Goal: Communication & Community: Answer question/provide support

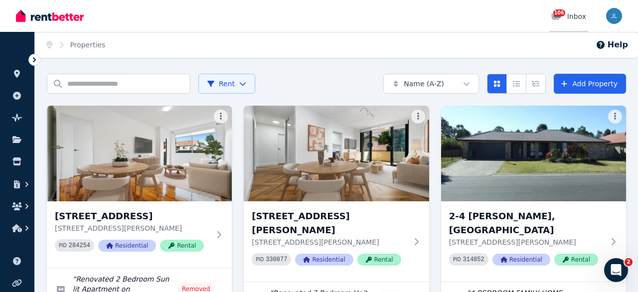
click at [579, 18] on div "106 Inbox" at bounding box center [568, 16] width 35 height 10
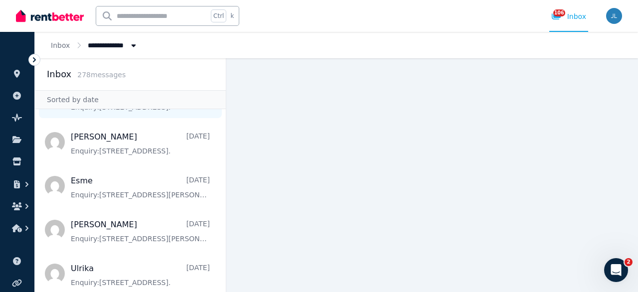
scroll to position [64, 0]
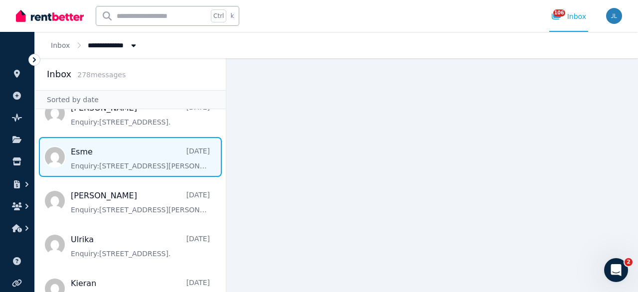
click at [133, 155] on span "Message list" at bounding box center [130, 157] width 191 height 40
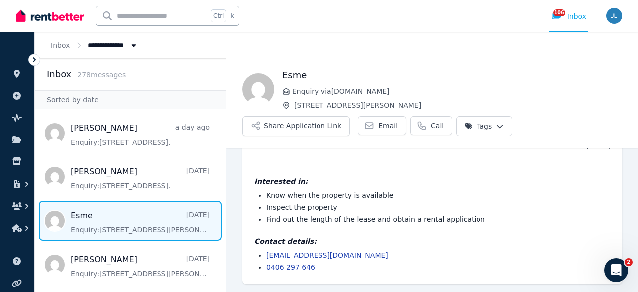
scroll to position [29, 0]
drag, startPoint x: 359, startPoint y: 256, endPoint x: 254, endPoint y: 254, distance: 105.7
click at [254, 254] on div "Esme wrote [DATE] 10:00 pm [DATE][DATE] Interested in: Know when the property i…" at bounding box center [432, 206] width 380 height 156
copy link "[EMAIL_ADDRESS][DOMAIN_NAME]"
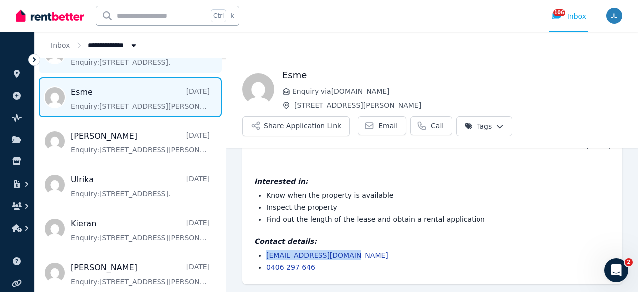
scroll to position [128, 0]
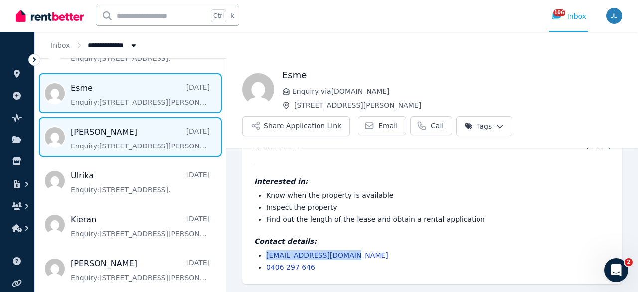
click at [119, 147] on span "Message list" at bounding box center [130, 137] width 191 height 40
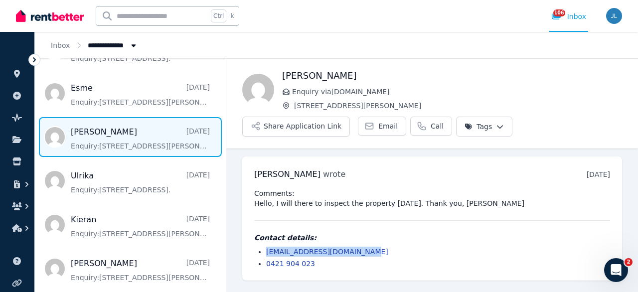
drag, startPoint x: 360, startPoint y: 250, endPoint x: 247, endPoint y: 249, distance: 113.2
click at [247, 249] on div "[PERSON_NAME] wrote [DATE] 9:28 pm [DATE][DATE] Comments: Hello, I will there t…" at bounding box center [432, 219] width 380 height 124
copy link "[EMAIL_ADDRESS][DOMAIN_NAME]"
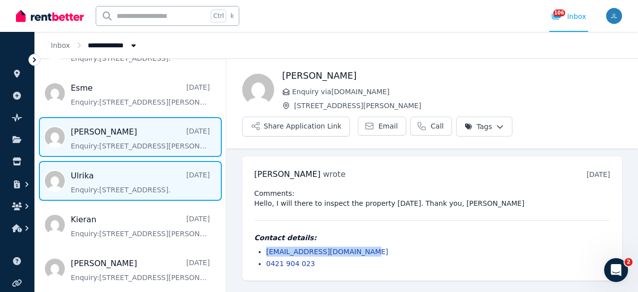
click at [143, 198] on span "Message list" at bounding box center [130, 181] width 191 height 40
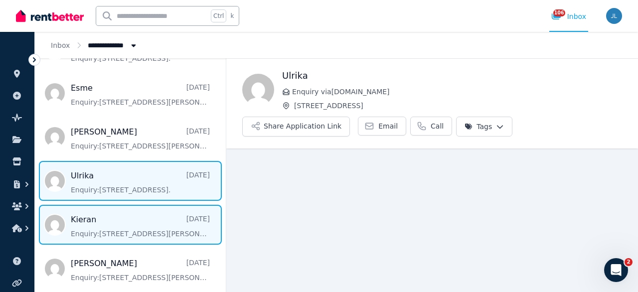
click at [130, 227] on span "Message list" at bounding box center [130, 225] width 191 height 40
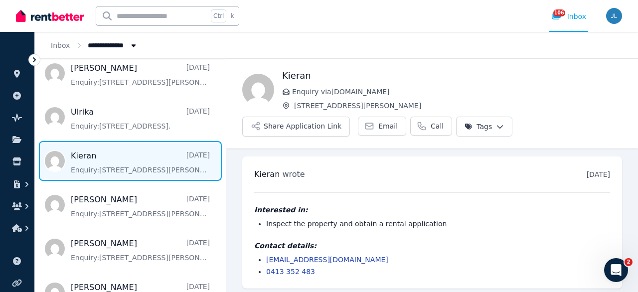
scroll to position [4, 0]
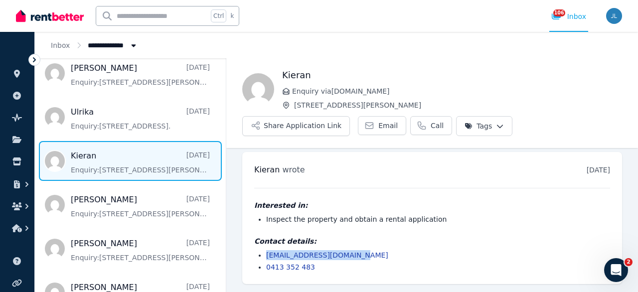
drag, startPoint x: 305, startPoint y: 256, endPoint x: 259, endPoint y: 256, distance: 45.4
click at [259, 256] on ul "[EMAIL_ADDRESS][DOMAIN_NAME] 0413 352 483" at bounding box center [432, 261] width 356 height 22
copy link "[EMAIL_ADDRESS][DOMAIN_NAME]"
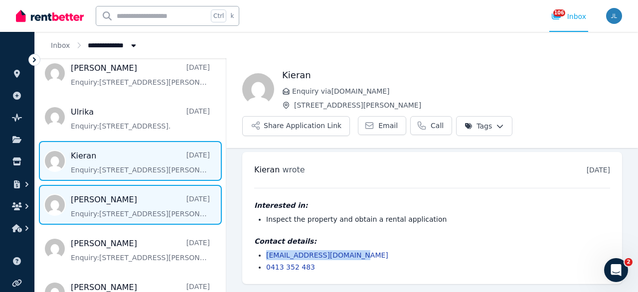
click at [143, 210] on span "Message list" at bounding box center [130, 205] width 191 height 40
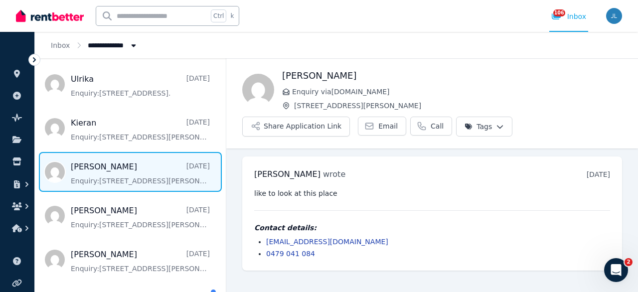
scroll to position [255, 0]
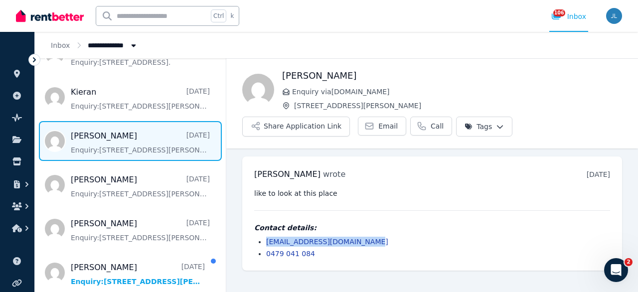
drag, startPoint x: 354, startPoint y: 241, endPoint x: 248, endPoint y: 241, distance: 106.2
click at [248, 241] on div "[PERSON_NAME] wrote [DATE] 6:17 pm on [DATE] like to look at this place Contact…" at bounding box center [432, 214] width 380 height 114
copy link "[EMAIL_ADDRESS][DOMAIN_NAME]"
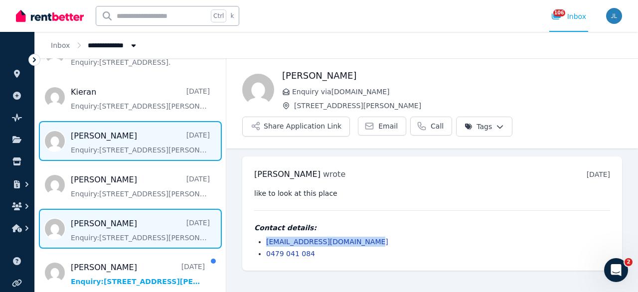
click at [129, 224] on span "Message list" at bounding box center [130, 229] width 191 height 40
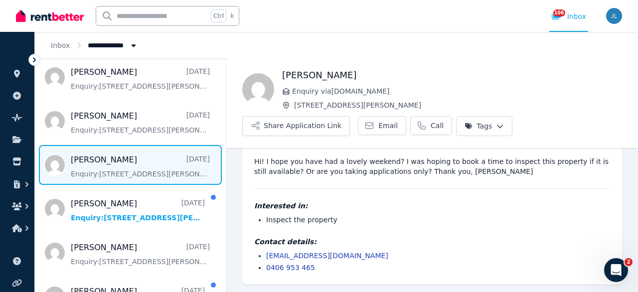
scroll to position [32, 0]
drag, startPoint x: 359, startPoint y: 257, endPoint x: 251, endPoint y: 257, distance: 108.7
click at [251, 257] on div "[PERSON_NAME] wrote [DATE] 11:02 am on [DATE] Hi! I hope you have had a lovely …" at bounding box center [432, 204] width 380 height 160
copy link "[EMAIL_ADDRESS][DOMAIN_NAME]"
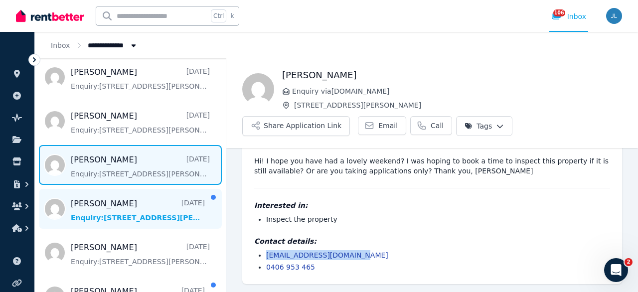
scroll to position [383, 0]
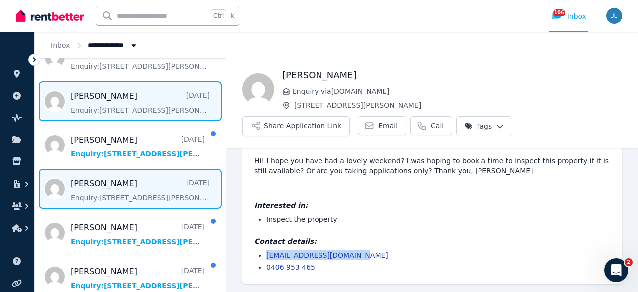
click at [156, 199] on span "Message list" at bounding box center [130, 189] width 191 height 40
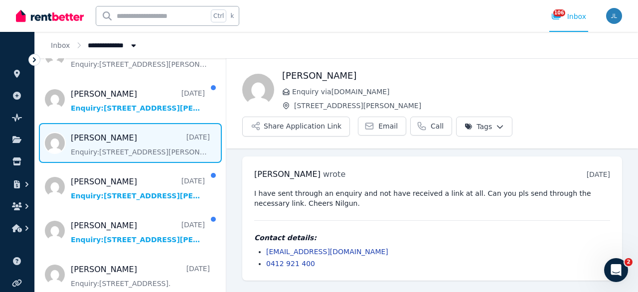
scroll to position [447, 0]
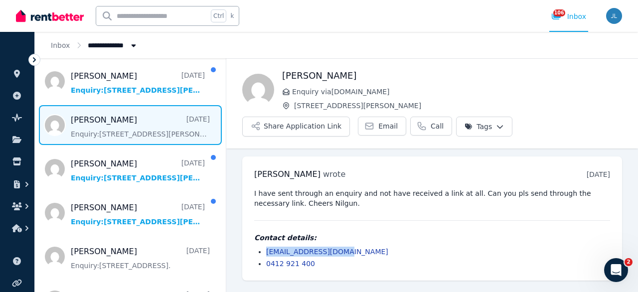
drag, startPoint x: 353, startPoint y: 249, endPoint x: 233, endPoint y: 250, distance: 120.2
click at [233, 250] on ul "[PERSON_NAME] wrote [DATE] 11:24 am [DATE][DATE] I have sent through an enquiry…" at bounding box center [432, 219] width 412 height 140
copy link "[EMAIL_ADDRESS][DOMAIN_NAME]"
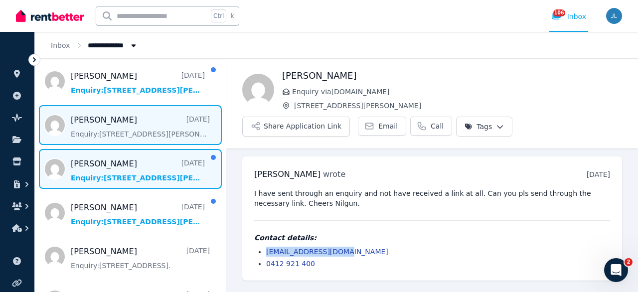
click at [144, 172] on span "Message list" at bounding box center [130, 169] width 191 height 40
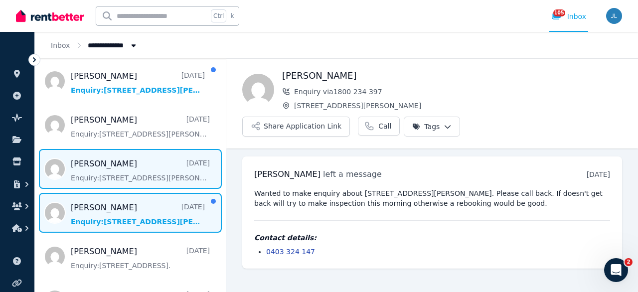
click at [166, 212] on span "Message list" at bounding box center [130, 213] width 191 height 40
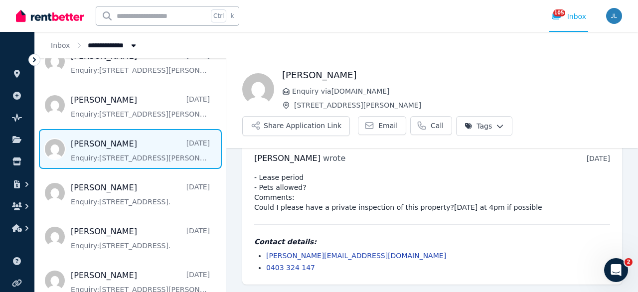
scroll to position [16, 0]
drag, startPoint x: 391, startPoint y: 255, endPoint x: 231, endPoint y: 251, distance: 160.6
click at [231, 251] on ul "[PERSON_NAME] wrote [DATE] 11:18 pm [DATE][DATE] - Lease period - Pets allowed?…" at bounding box center [432, 213] width 412 height 160
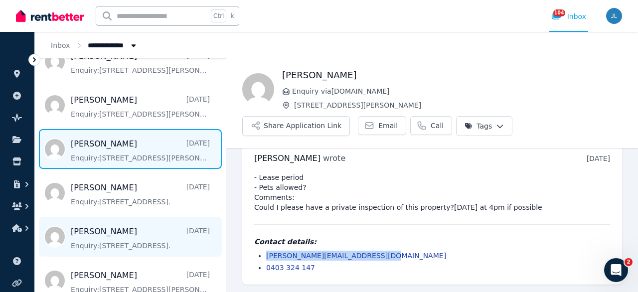
copy link "[PERSON_NAME][EMAIL_ADDRESS][DOMAIN_NAME]"
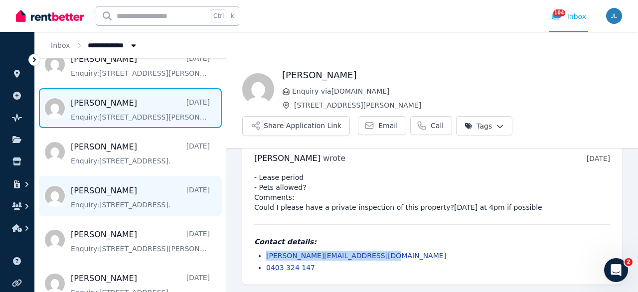
scroll to position [574, 0]
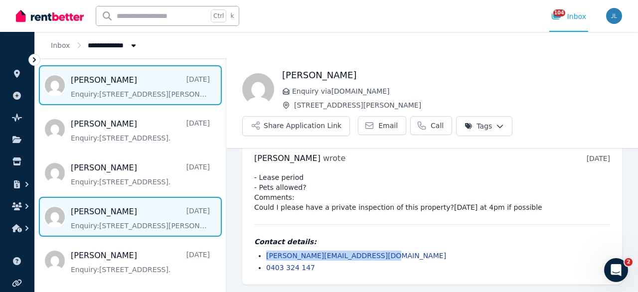
click at [159, 212] on span "Message list" at bounding box center [130, 217] width 191 height 40
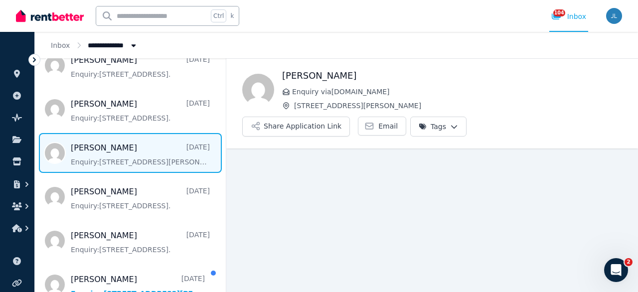
scroll to position [702, 0]
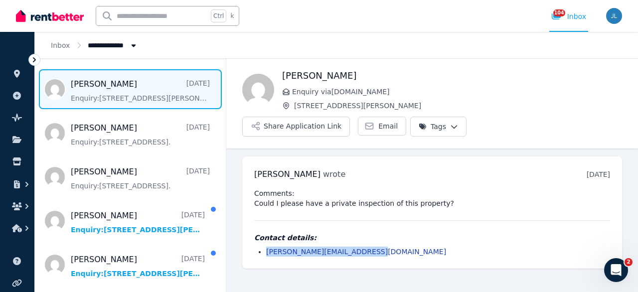
drag, startPoint x: 377, startPoint y: 225, endPoint x: 250, endPoint y: 225, distance: 127.1
click at [250, 225] on div "[PERSON_NAME] wrote [DATE] 11:24 am [DATE][DATE] Comments: Could I please have …" at bounding box center [432, 213] width 380 height 112
copy link "[PERSON_NAME][EMAIL_ADDRESS][DOMAIN_NAME]"
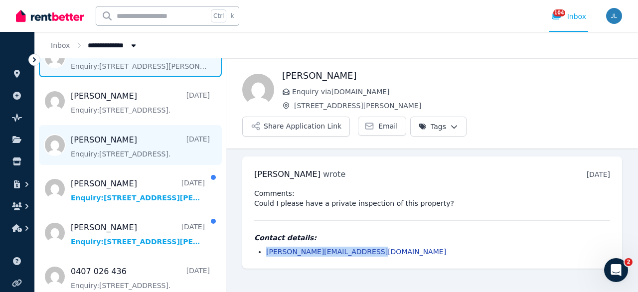
scroll to position [766, 0]
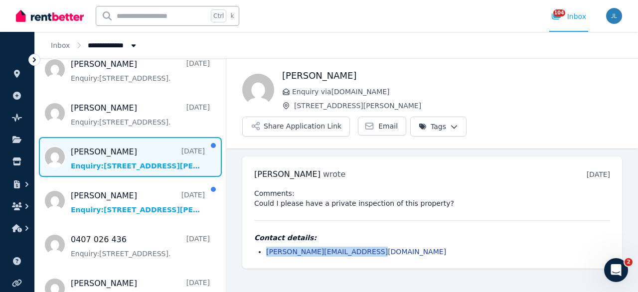
click at [150, 156] on span "Message list" at bounding box center [130, 157] width 191 height 40
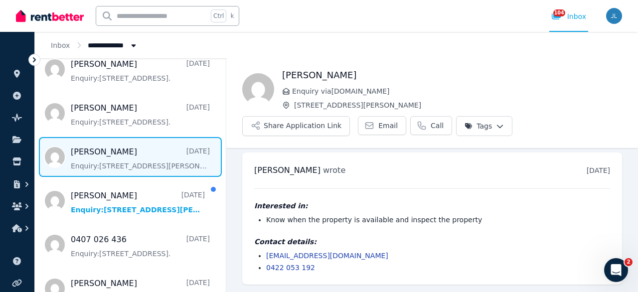
scroll to position [4, 0]
drag, startPoint x: 354, startPoint y: 260, endPoint x: 233, endPoint y: 257, distance: 120.7
click at [233, 258] on ul "[PERSON_NAME] wrote [DATE] 6:29 pm [DATE][DATE] Interested in: Know when the pr…" at bounding box center [432, 218] width 412 height 148
copy link "[EMAIL_ADDRESS][DOMAIN_NAME]"
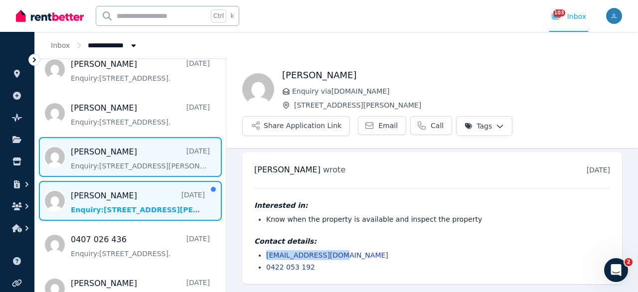
click at [185, 198] on span "Message list" at bounding box center [130, 201] width 191 height 40
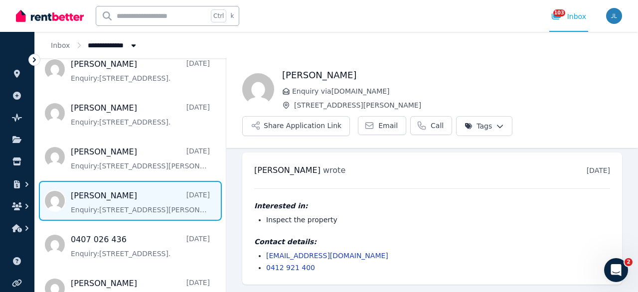
scroll to position [4, 0]
drag, startPoint x: 343, startPoint y: 254, endPoint x: 255, endPoint y: 255, distance: 88.3
click at [255, 255] on ul "[EMAIL_ADDRESS][DOMAIN_NAME] 0412 921 400" at bounding box center [432, 261] width 356 height 22
copy link "[EMAIL_ADDRESS][DOMAIN_NAME]"
click at [278, 132] on button "Share Application Link" at bounding box center [296, 126] width 108 height 20
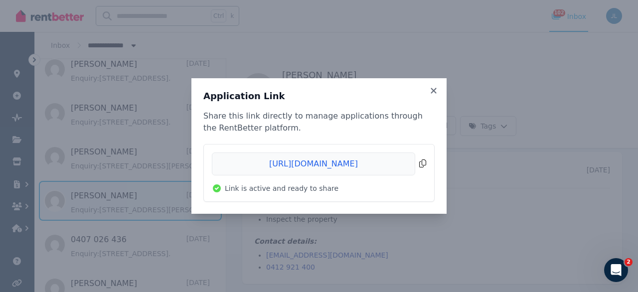
click at [421, 161] on span "Copied!" at bounding box center [319, 164] width 214 height 23
click at [436, 87] on icon at bounding box center [434, 90] width 10 height 9
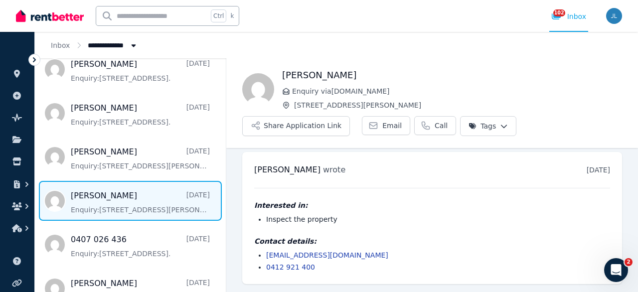
drag, startPoint x: 415, startPoint y: 61, endPoint x: 353, endPoint y: 2, distance: 85.0
click at [415, 60] on div "Nilgun Cacu Enquiry via [DOMAIN_NAME] [STREET_ADDRESS][PERSON_NAME] Dock Share …" at bounding box center [432, 103] width 412 height 90
